Goal: Task Accomplishment & Management: Manage account settings

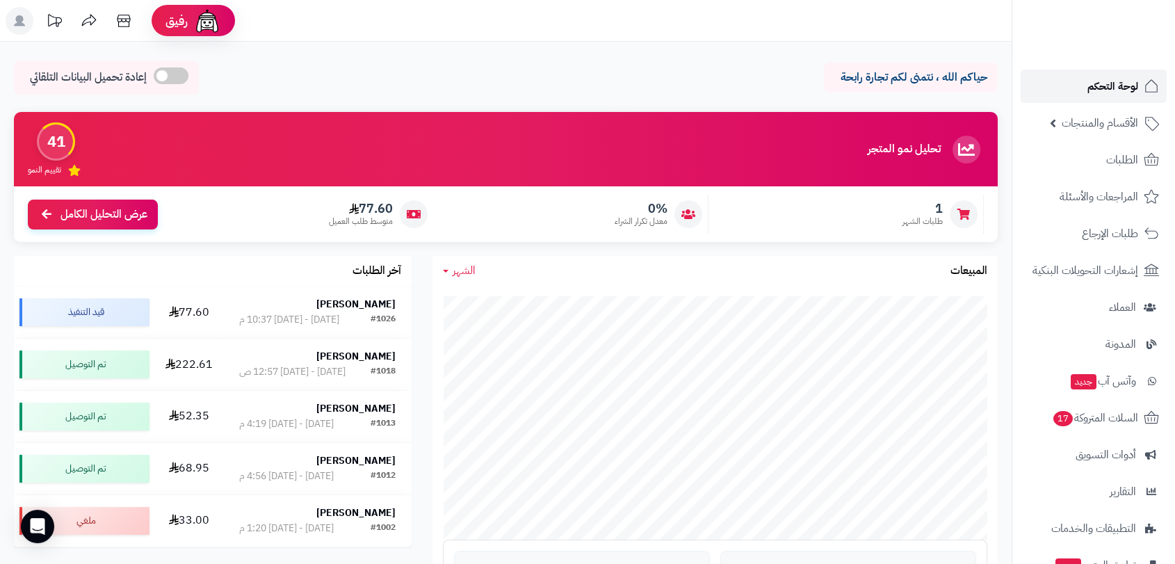
click at [1114, 86] on span "لوحة التحكم" at bounding box center [1113, 85] width 51 height 19
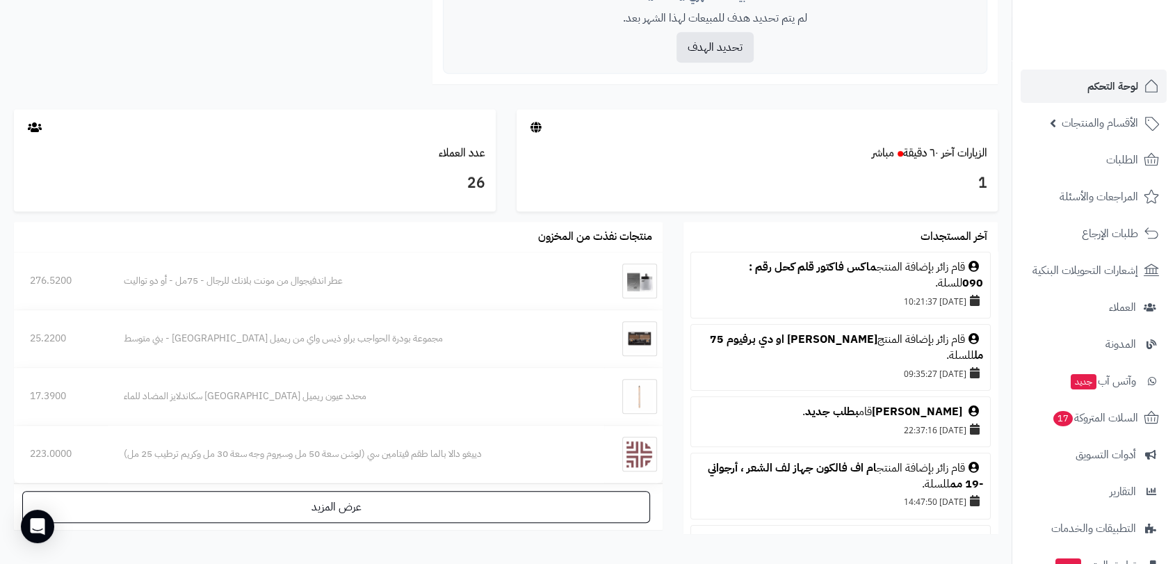
scroll to position [649, 0]
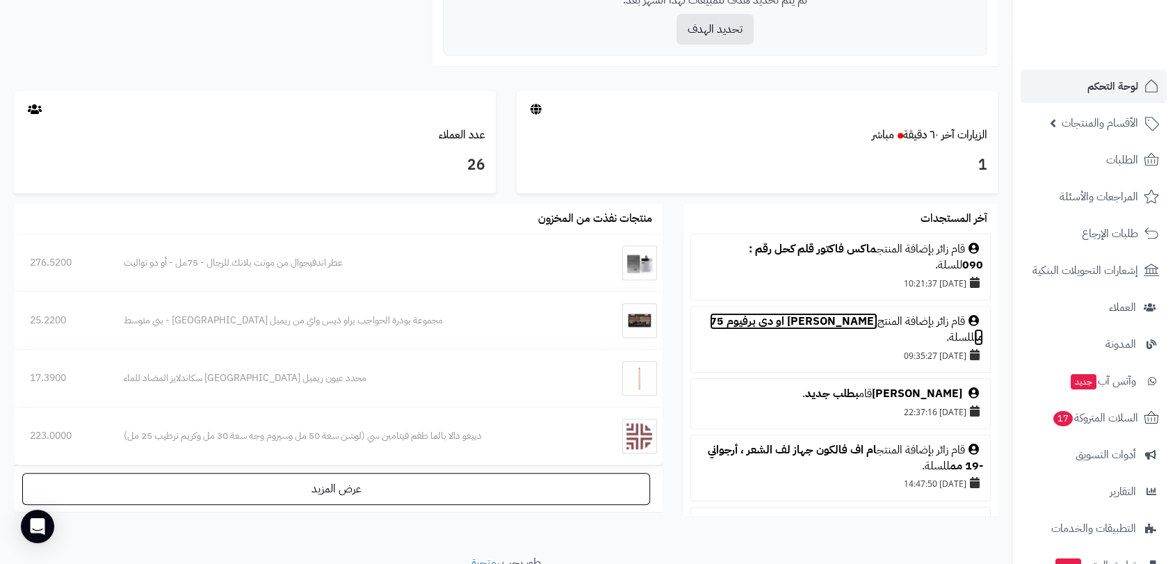
click at [801, 320] on link "[PERSON_NAME] او دي برفيوم 75 مل" at bounding box center [846, 329] width 273 height 33
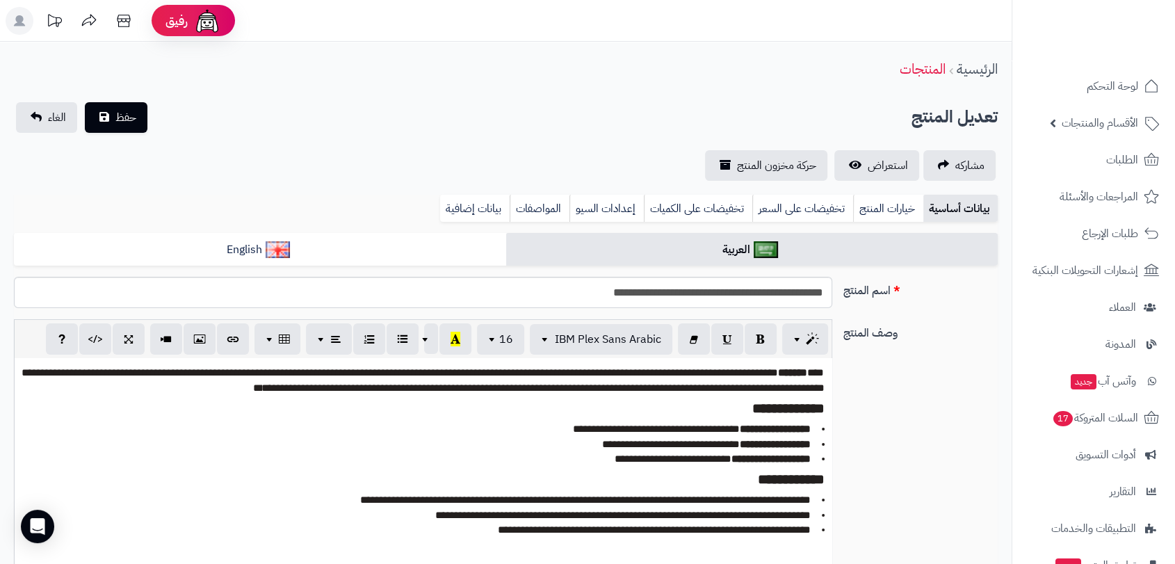
scroll to position [1175, 0]
click at [877, 166] on span "استعراض" at bounding box center [888, 165] width 40 height 17
